Goal: Entertainment & Leisure: Browse casually

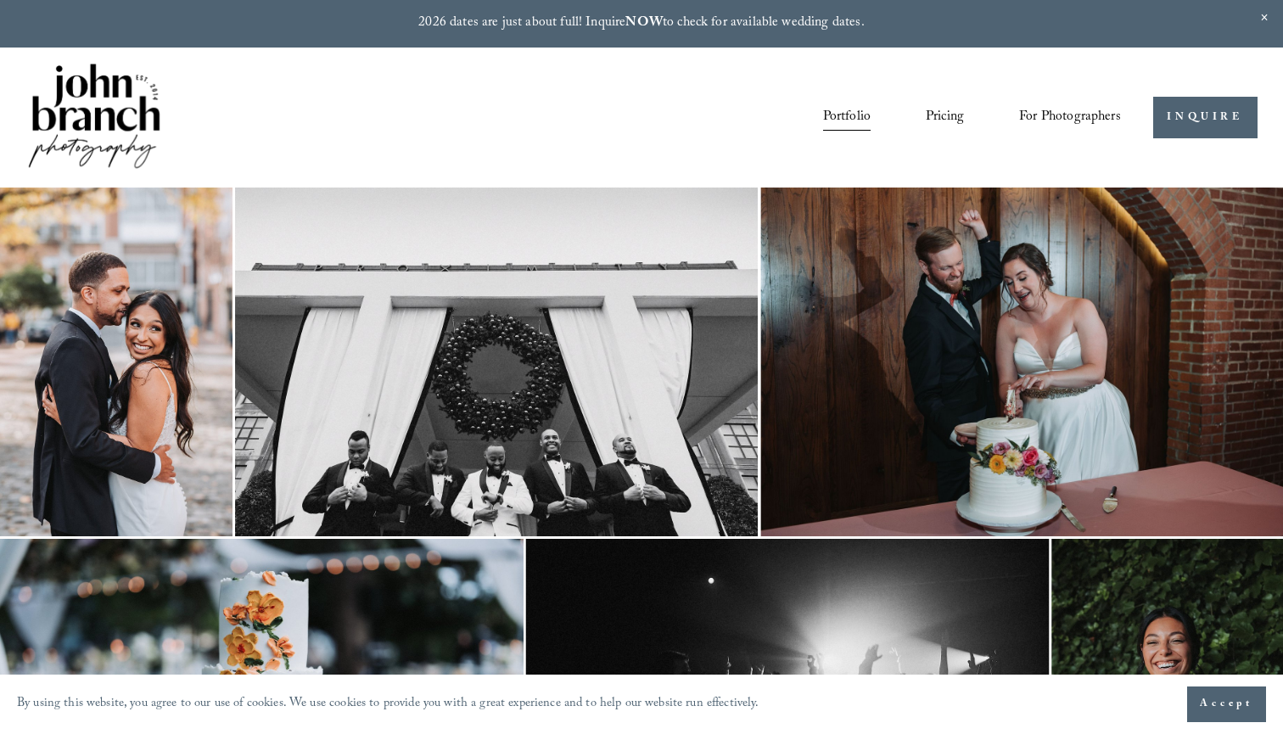
scroll to position [168, 2]
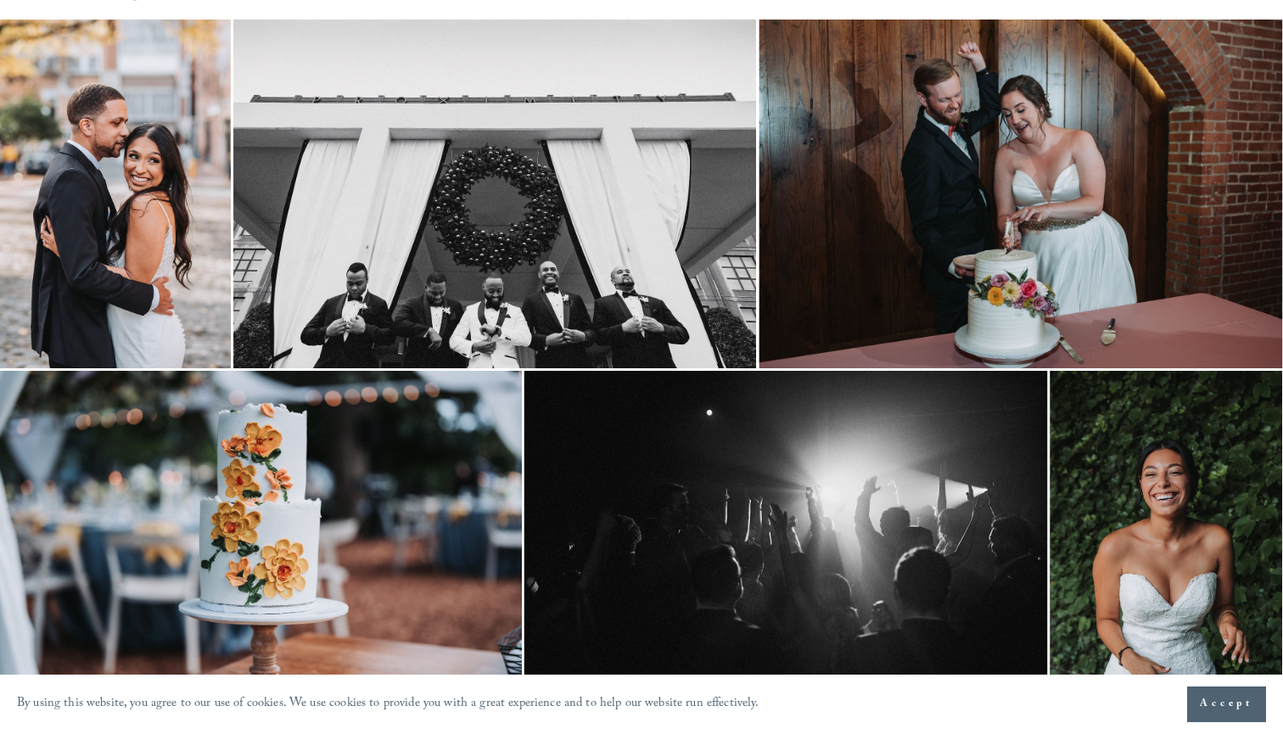
click at [1194, 553] on img at bounding box center [1166, 545] width 233 height 349
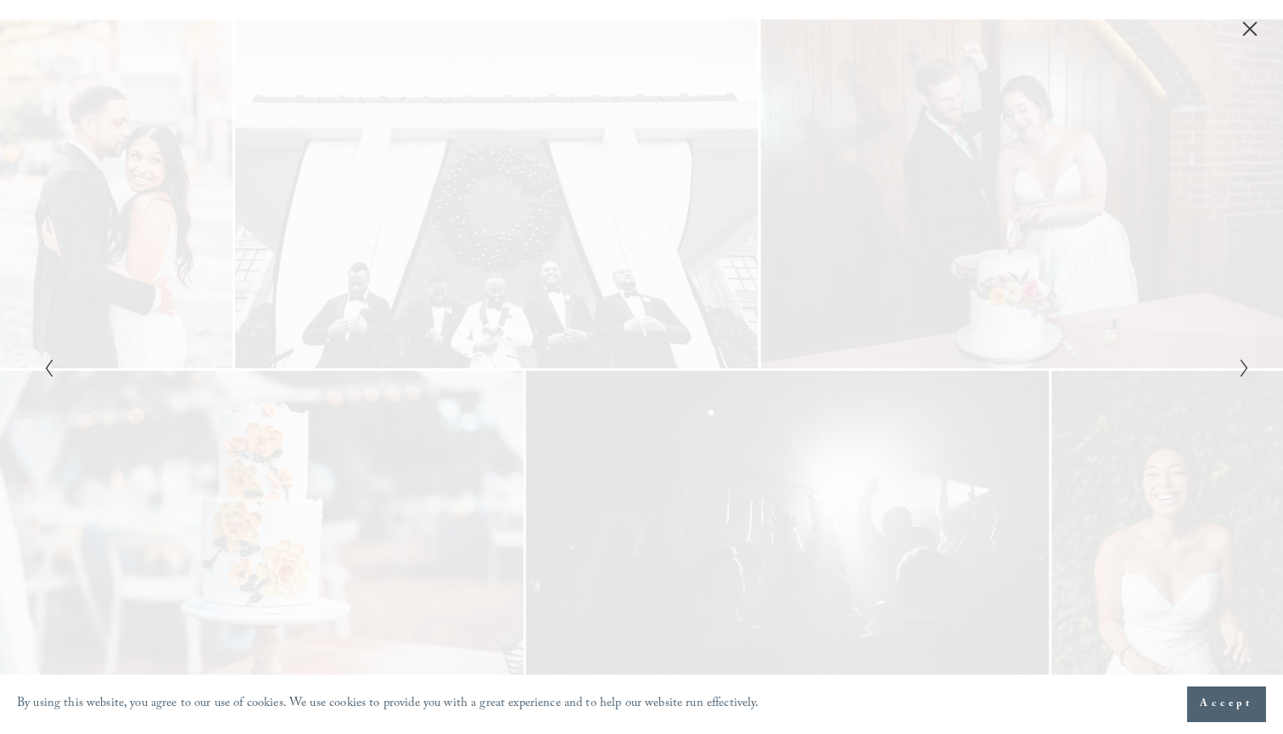
scroll to position [168, 0]
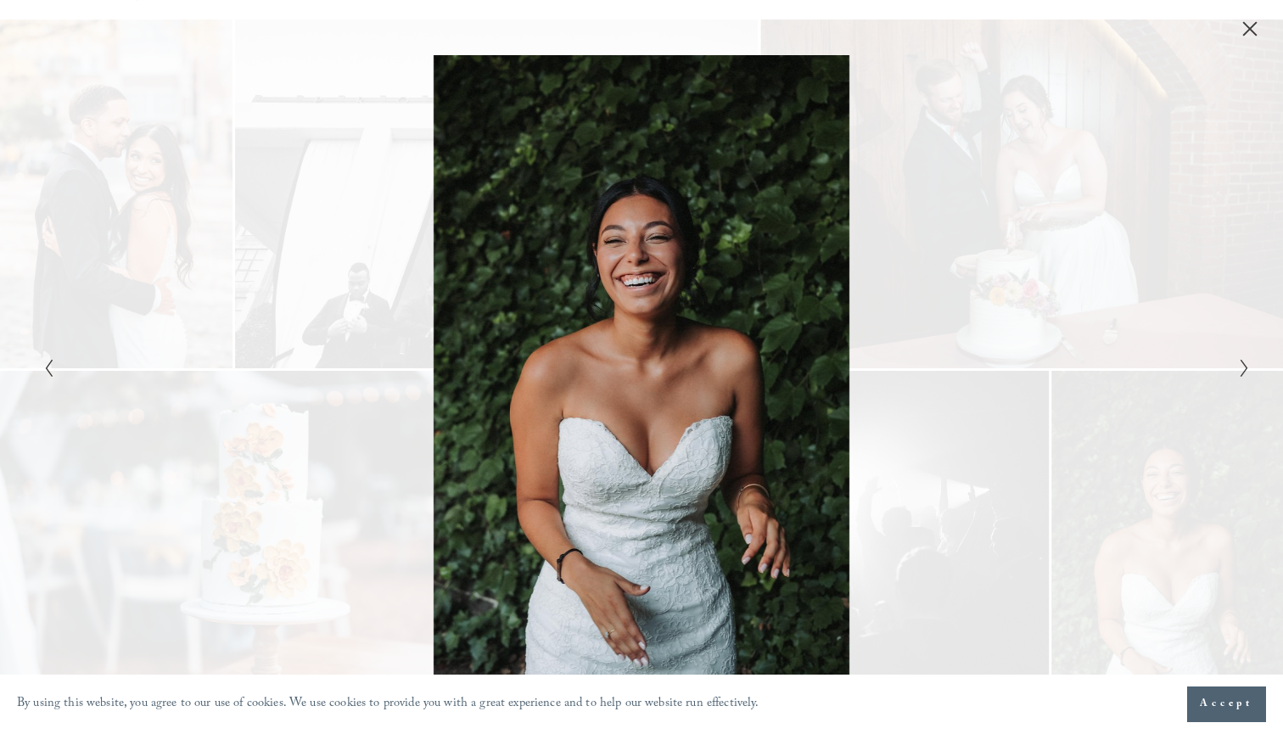
click at [1247, 30] on icon "Close" at bounding box center [1250, 28] width 17 height 17
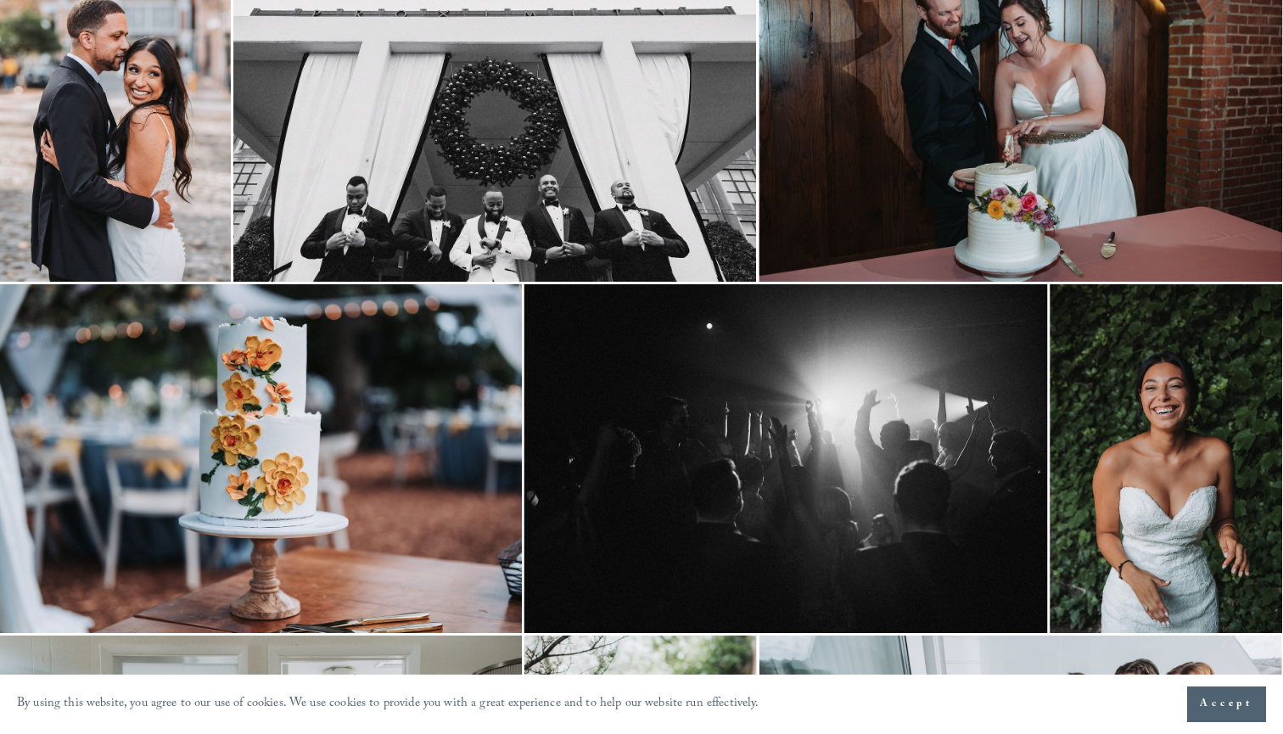
scroll to position [256, 2]
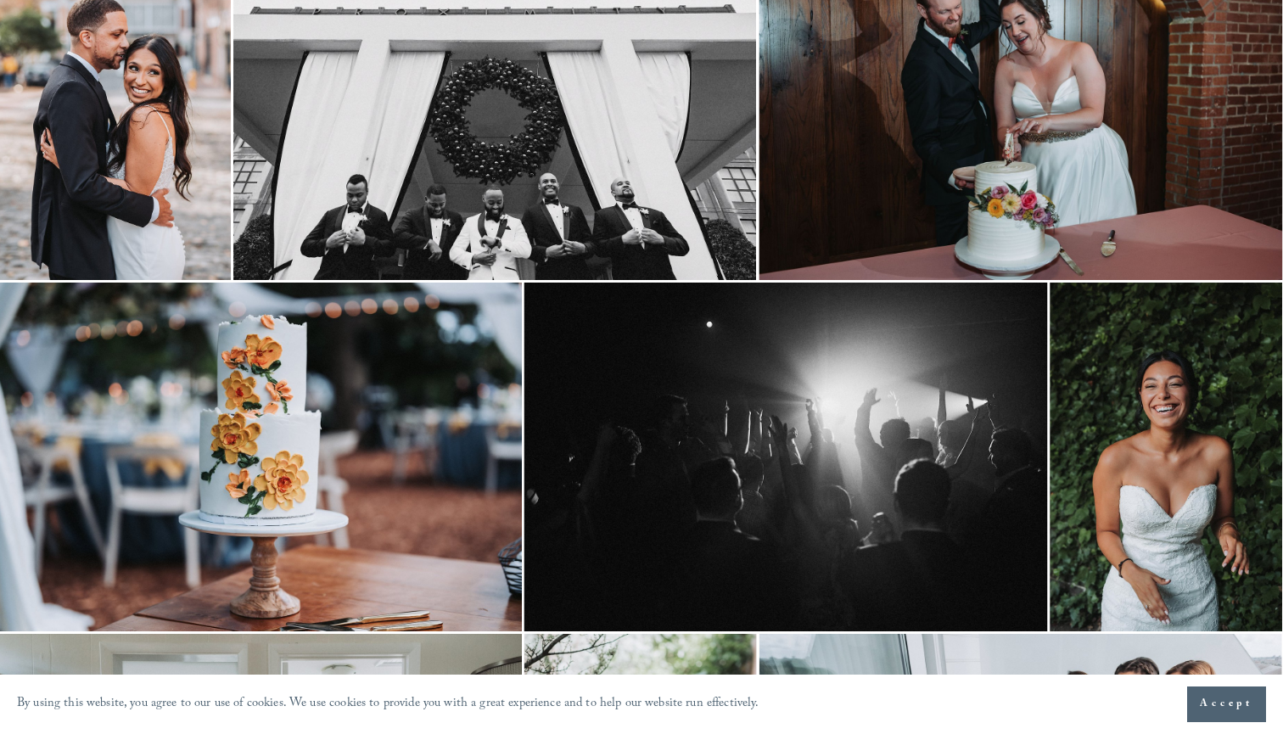
click at [982, 155] on img at bounding box center [1021, 105] width 524 height 349
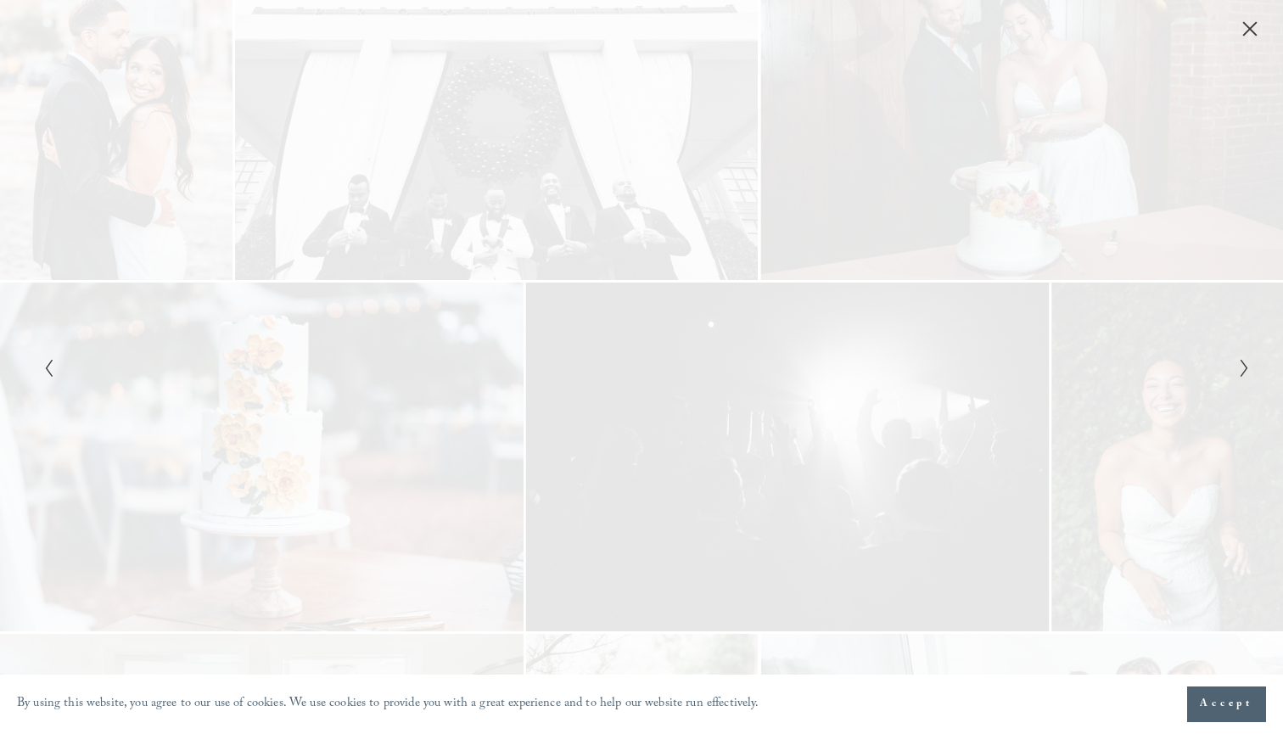
scroll to position [256, 0]
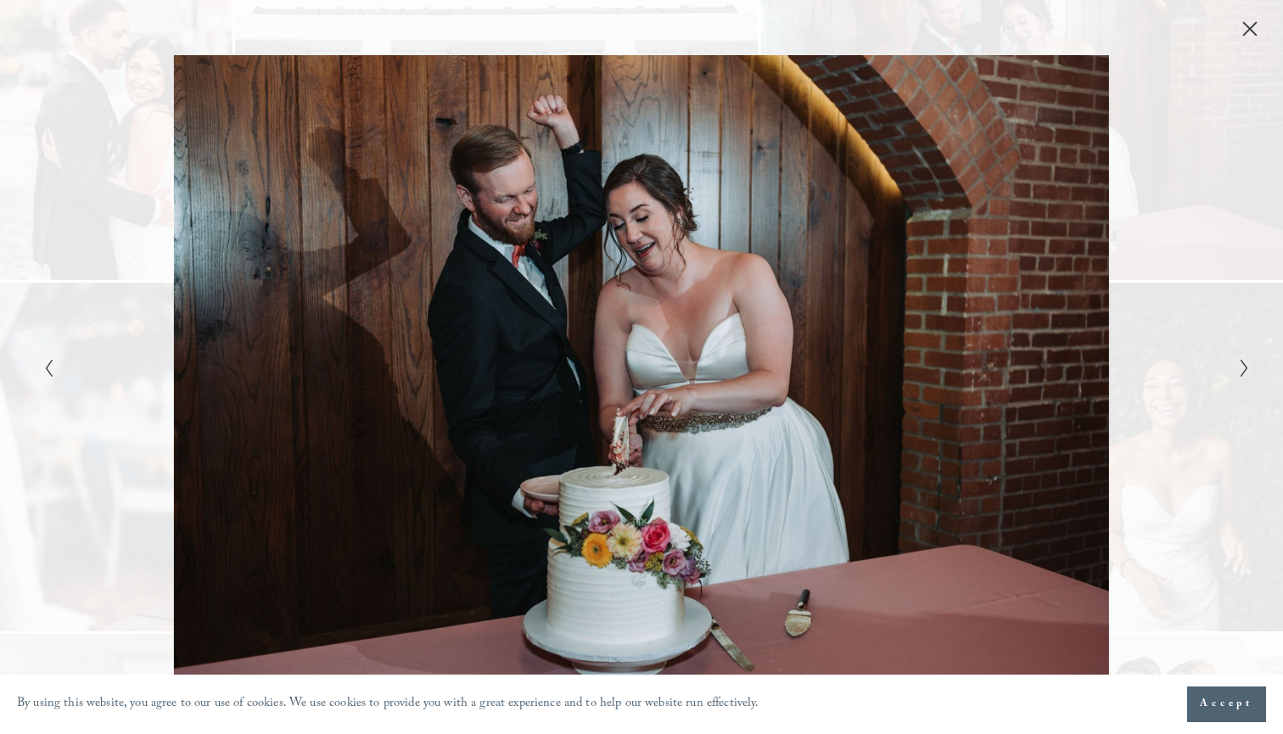
click at [1255, 27] on icon "Close" at bounding box center [1250, 28] width 17 height 17
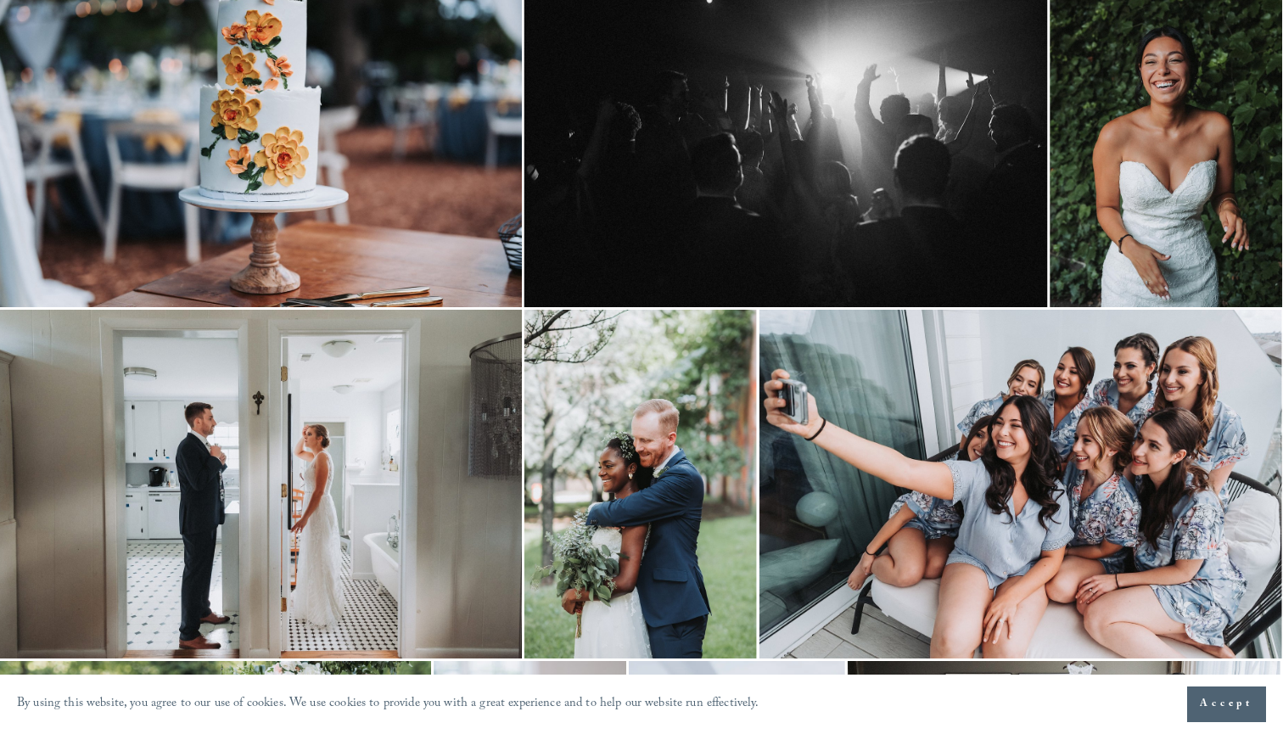
scroll to position [584, 2]
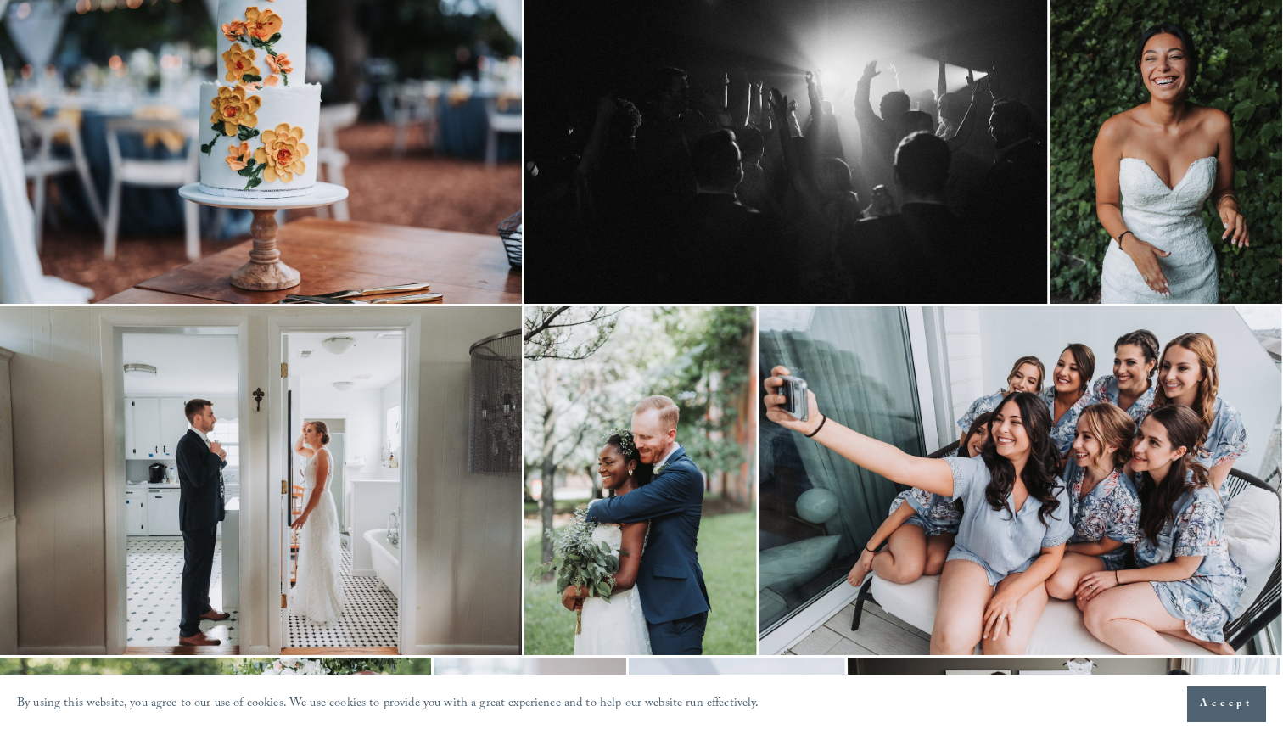
click at [622, 526] on img at bounding box center [641, 480] width 233 height 349
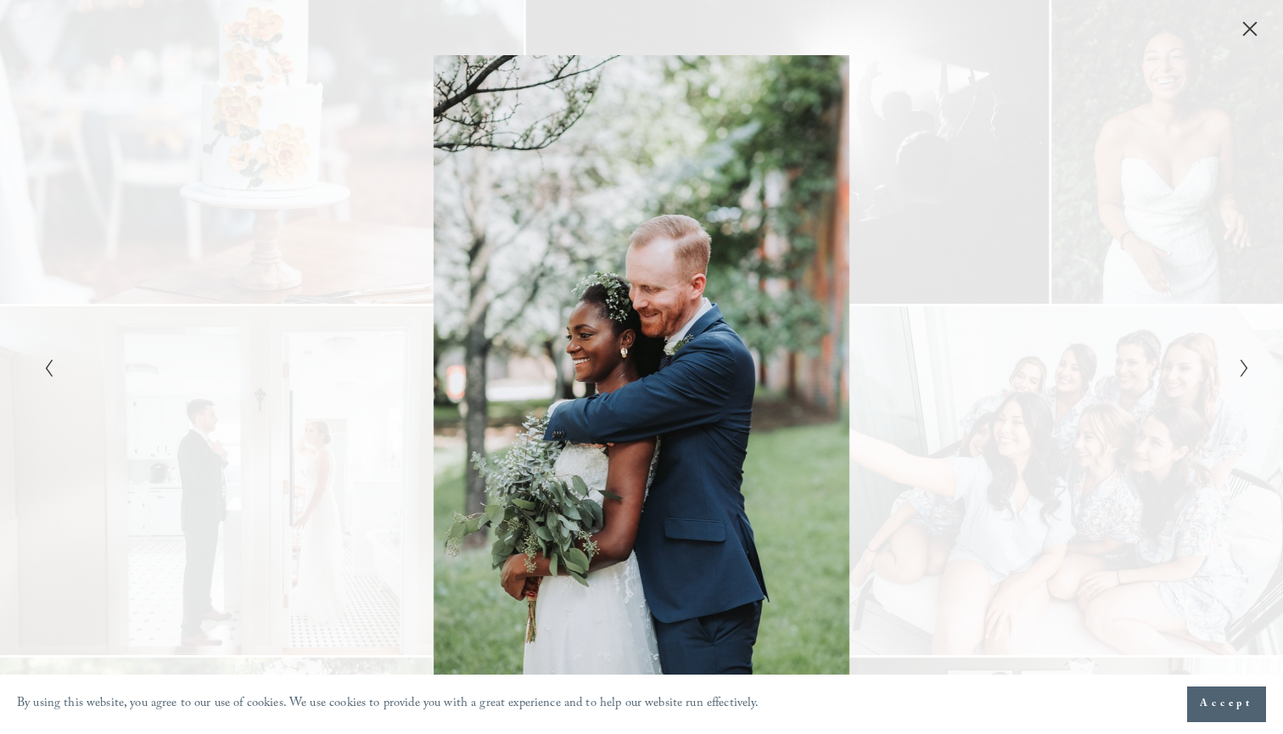
scroll to position [584, 0]
click at [1252, 36] on icon "Close" at bounding box center [1250, 28] width 17 height 17
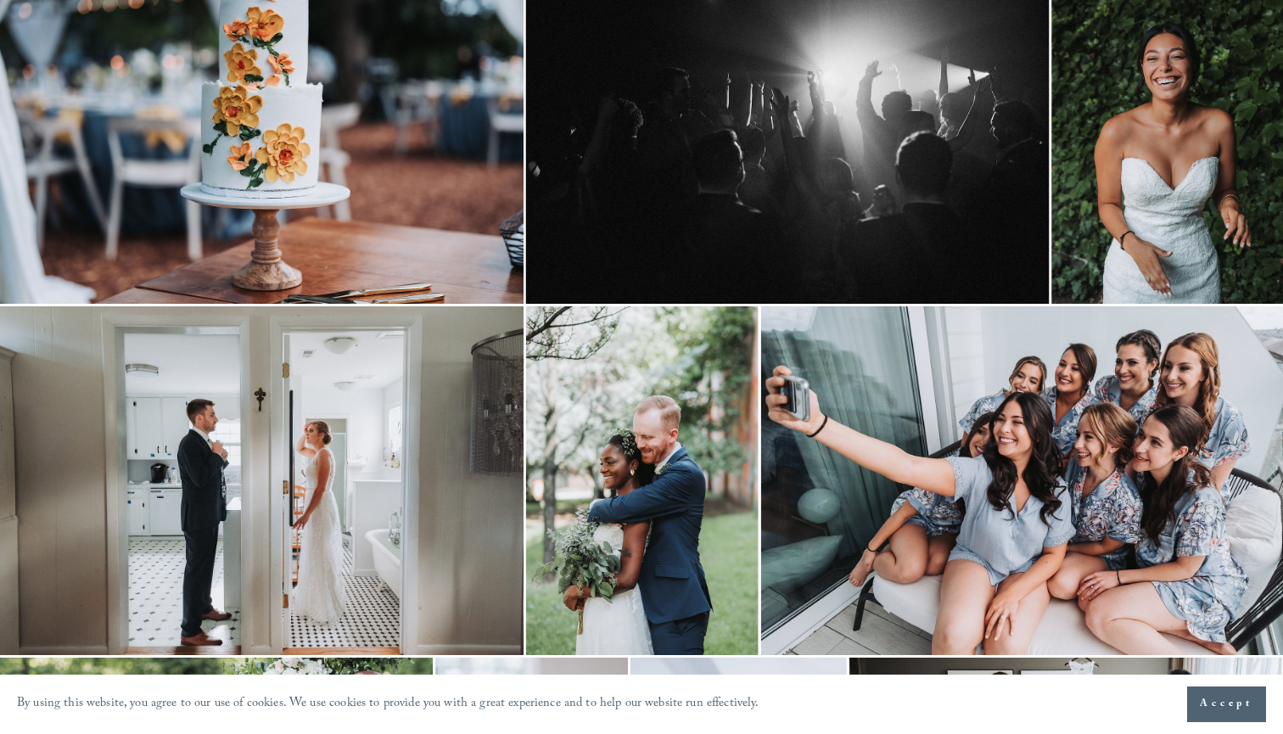
scroll to position [584, 2]
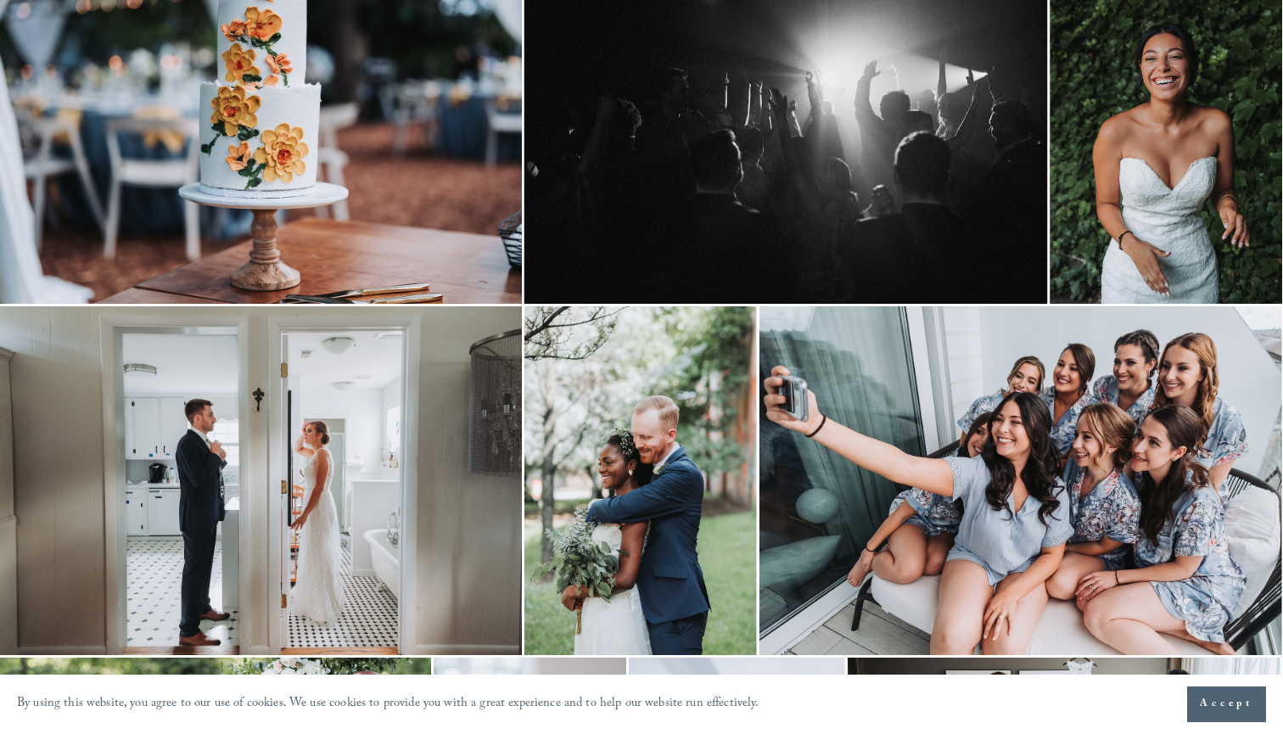
click at [1095, 439] on img at bounding box center [1021, 480] width 523 height 349
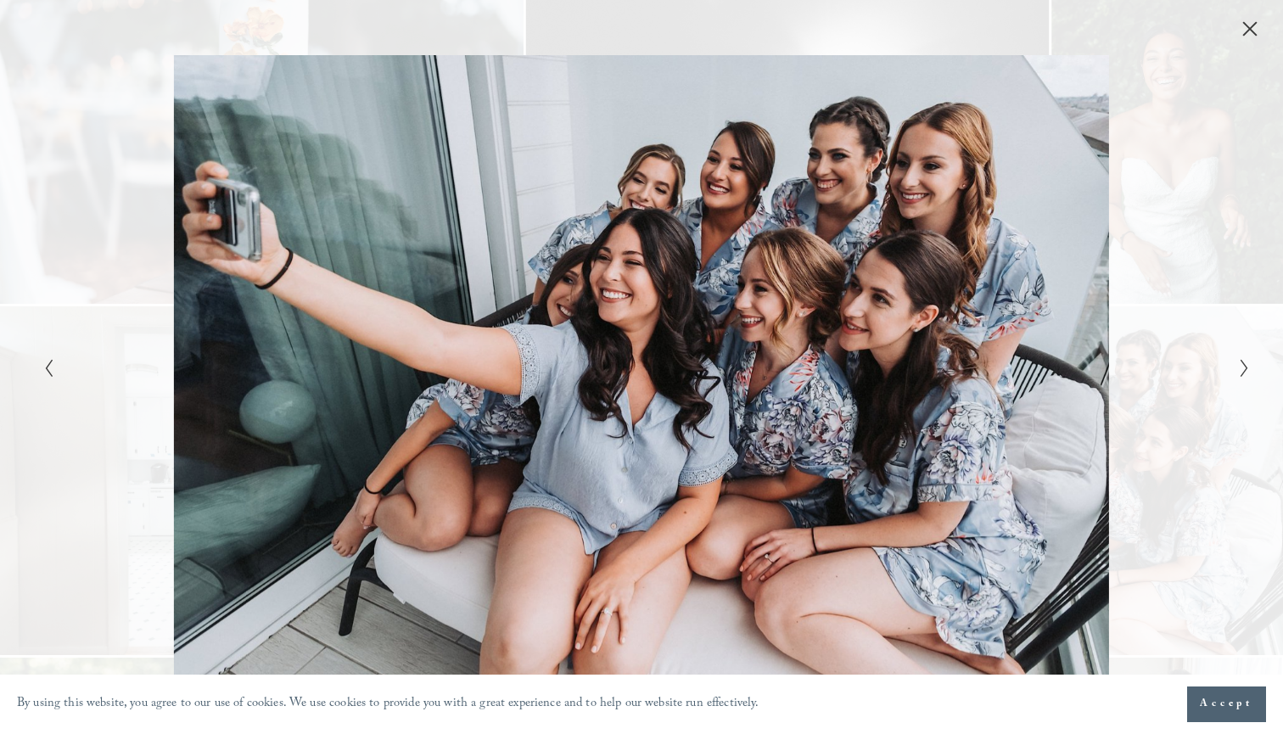
scroll to position [584, 0]
click at [1248, 26] on icon "Close" at bounding box center [1250, 29] width 14 height 14
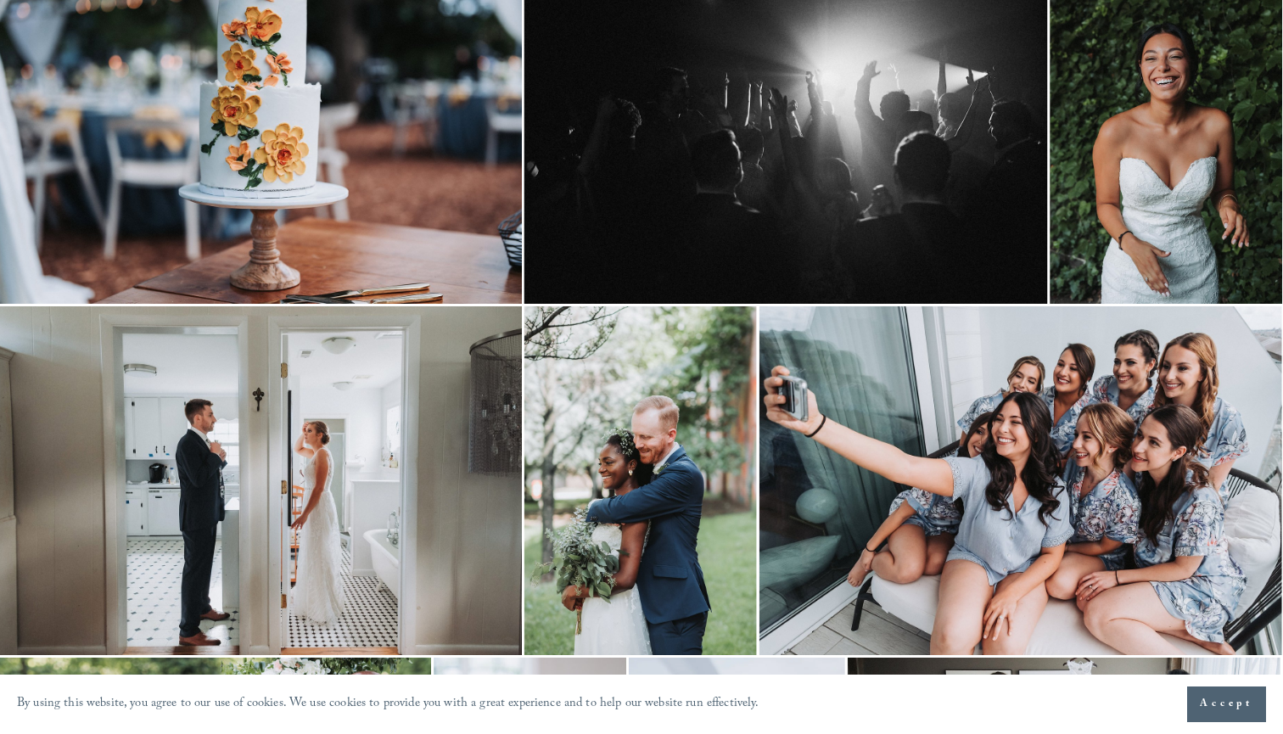
click at [334, 491] on img at bounding box center [260, 480] width 524 height 349
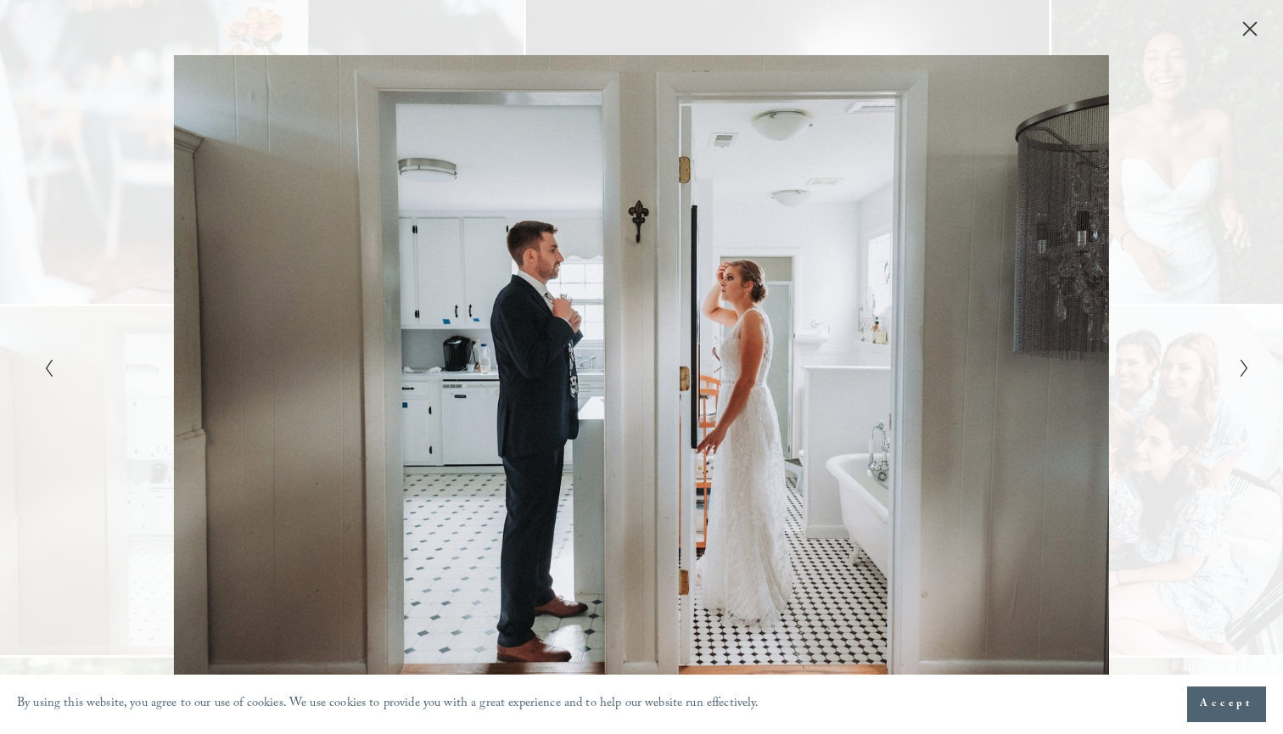
scroll to position [584, 0]
click at [1242, 30] on icon "Close" at bounding box center [1250, 28] width 17 height 17
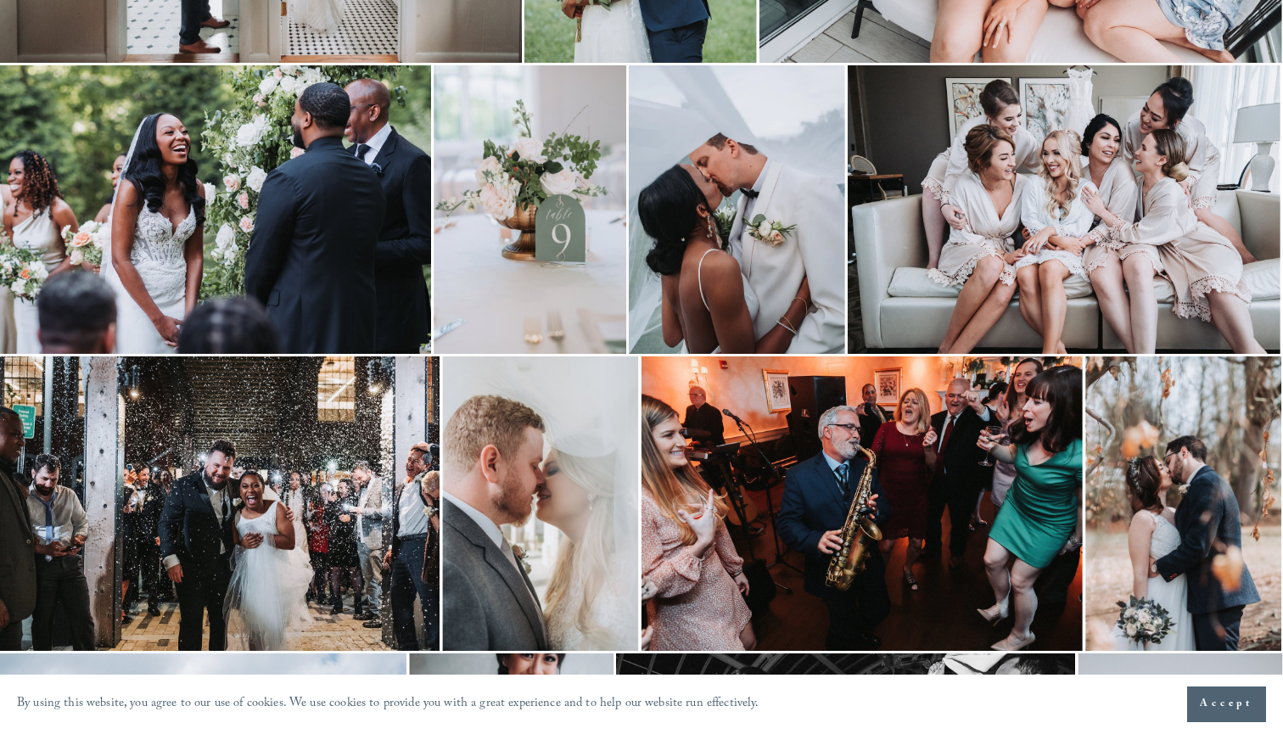
scroll to position [1180, 2]
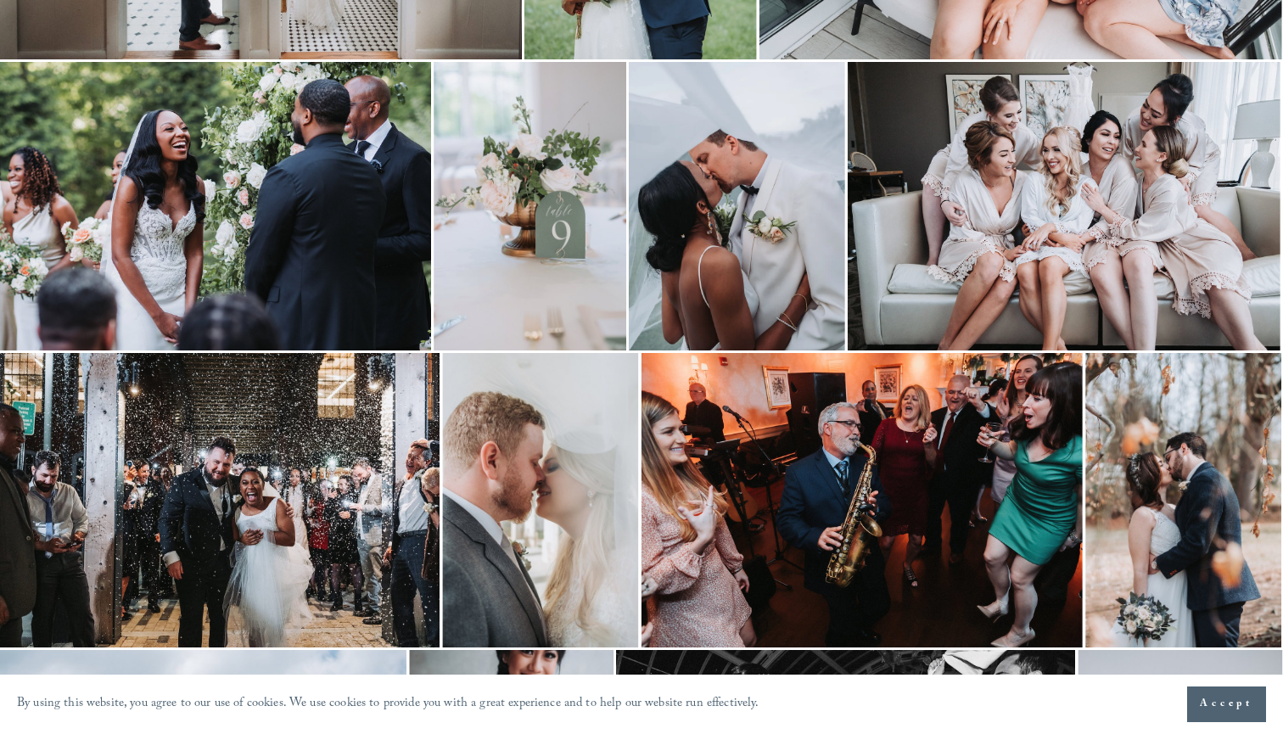
click at [261, 192] on img at bounding box center [214, 206] width 433 height 289
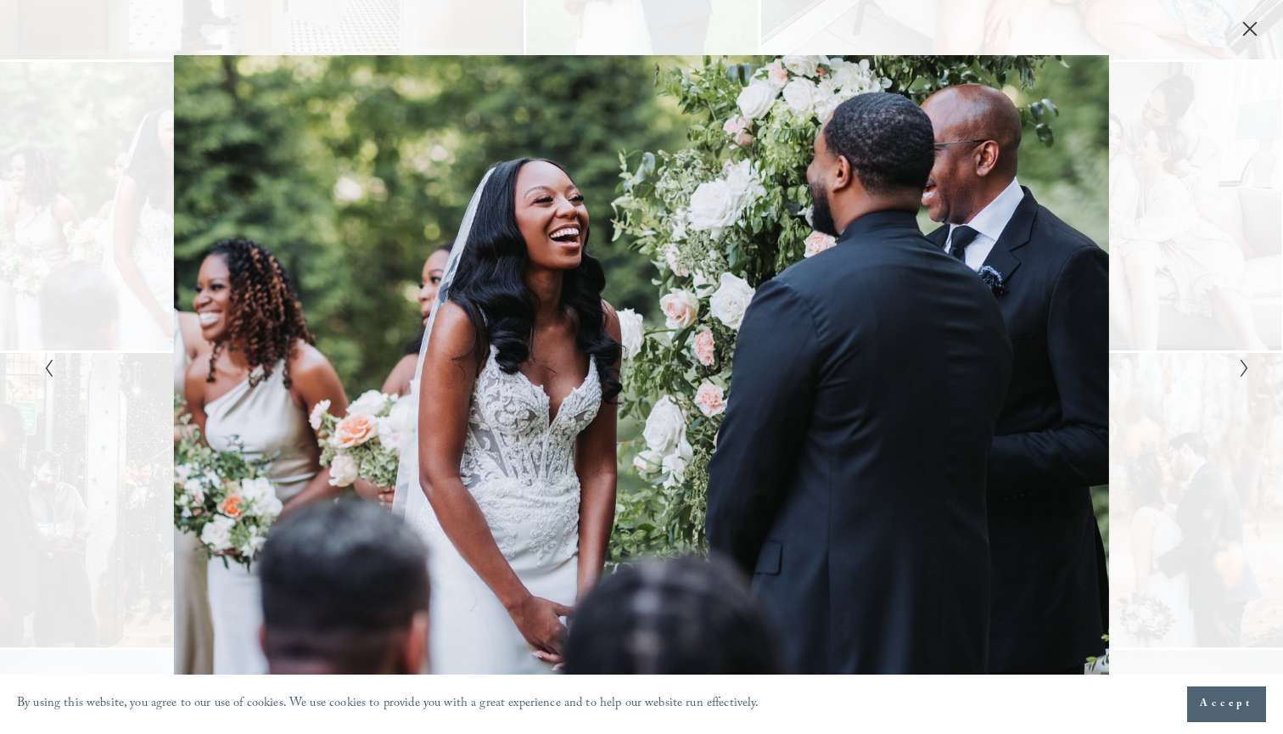
scroll to position [1180, 0]
click at [1249, 25] on icon "Close" at bounding box center [1250, 28] width 17 height 17
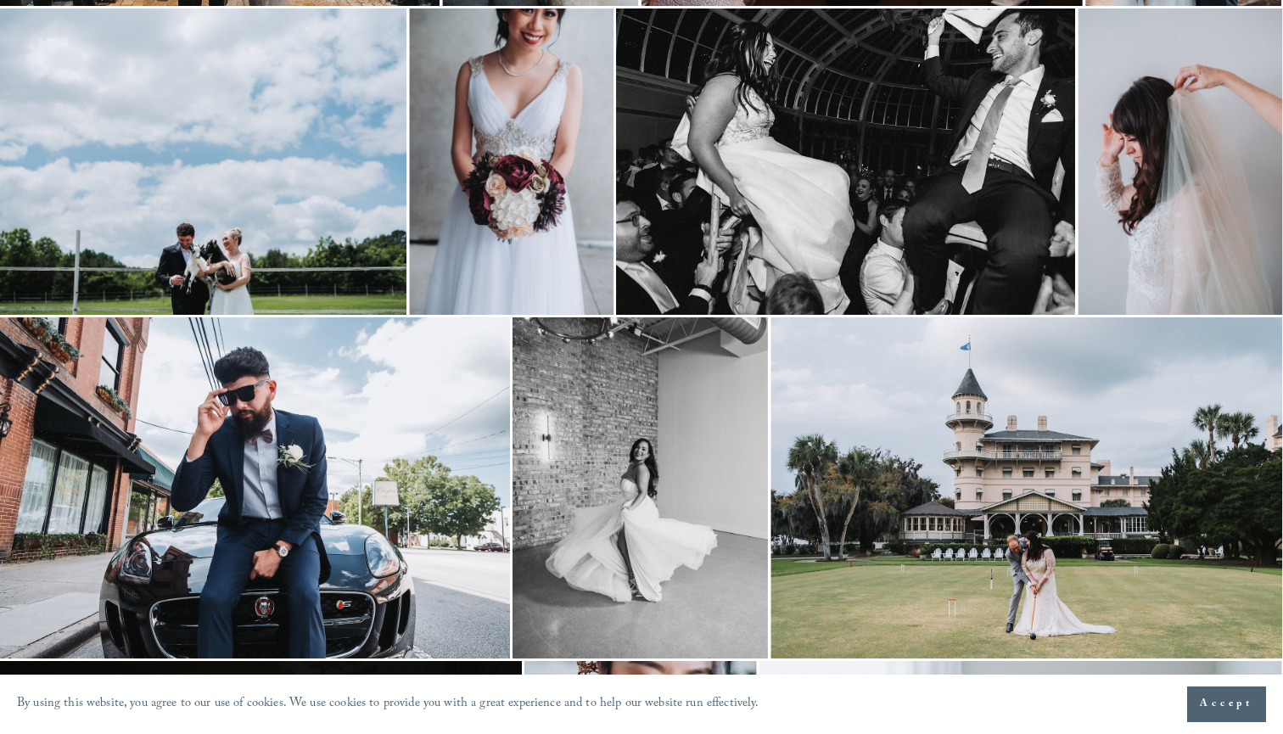
scroll to position [1828, 2]
